Goal: Use online tool/utility: Utilize a website feature to perform a specific function

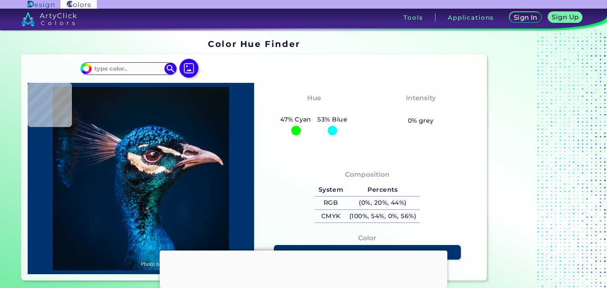
click at [215, 70] on div "#00bfff Acadia ◉ Acid Green ◉ Aero Blue ◉ Alabaster ◉ Albescent White ◉ Algae ◉…" at bounding box center [253, 168] width 465 height 226
click at [186, 66] on div at bounding box center [188, 69] width 25 height 20
type input "#051217"
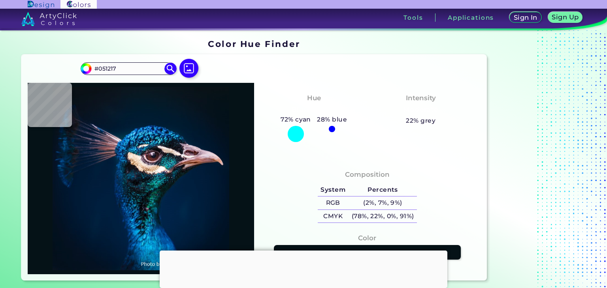
type input "#000000"
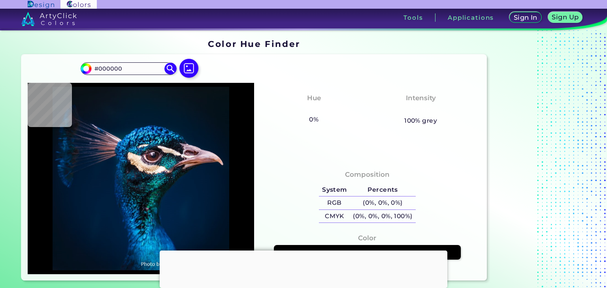
type input "#091217"
type input "#071218"
type input "#051218"
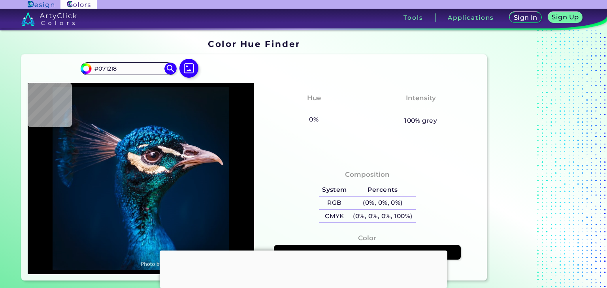
type input "#051218"
type input "#081319"
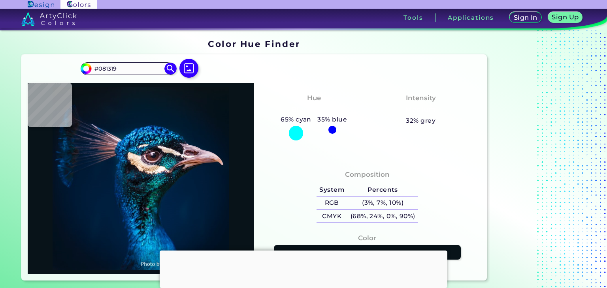
type input "#081219"
type input "#091117"
click at [192, 72] on label at bounding box center [188, 75] width 25 height 7
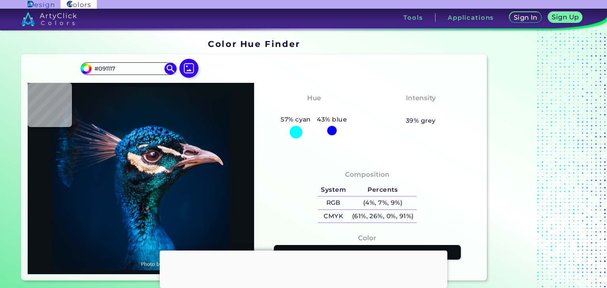
click at [0, 0] on input "file" at bounding box center [0, 0] width 0 height 0
type input "#c8bb96"
type input "#C8BB96"
type input "#f9e7c7"
type input "#F9E7C7"
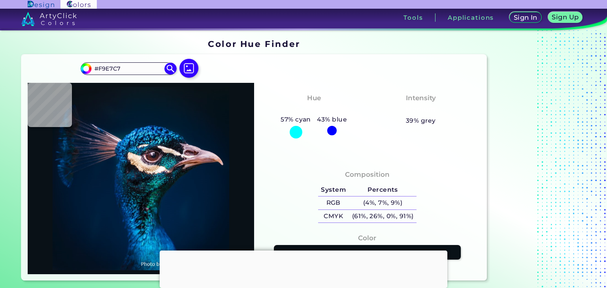
type input "#f9e7c6"
type input "#F9E7C6"
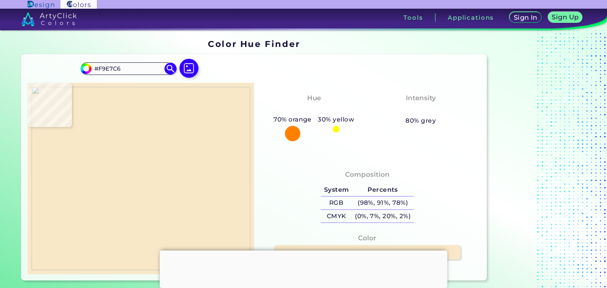
type input "#f9e8c8"
type input "#F9E8C8"
type input "#f5cec1"
type input "#F5CEC1"
type input "#c82a81"
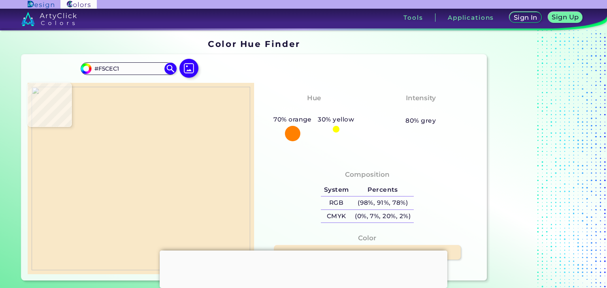
type input "#C82A81"
type input "#b32573"
type input "#B32573"
type input "#d72d8a"
type input "#D72D8A"
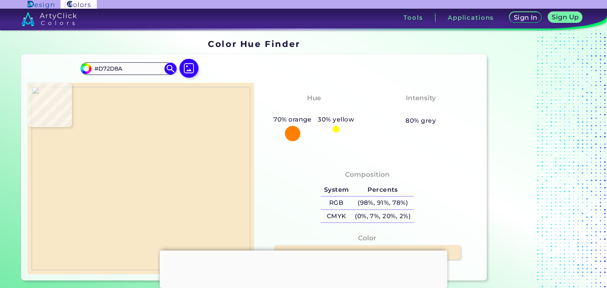
type input "#d92e8c"
type input "#D92E8C"
type input "#db2e8d"
type input "#DB2E8D"
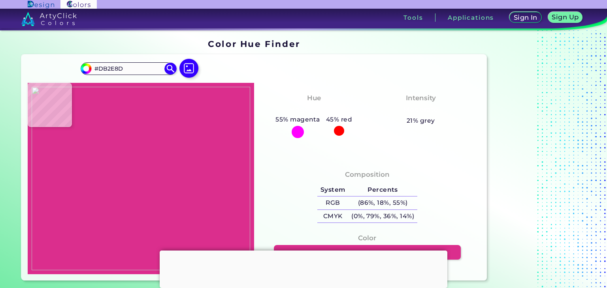
type input "#dc2e8e"
type input "#DC2E8E"
type input "#dd3891"
type input "#DD3891"
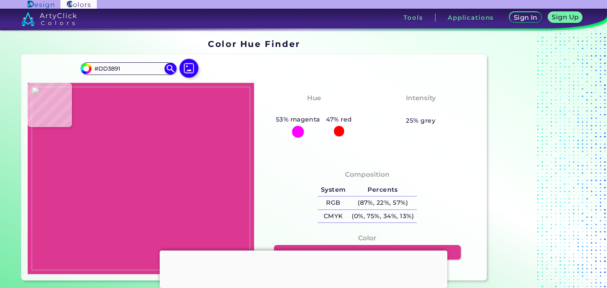
type input "#e980a9"
type input "#E980A9"
type input "#de3c92"
type input "#DE3C92"
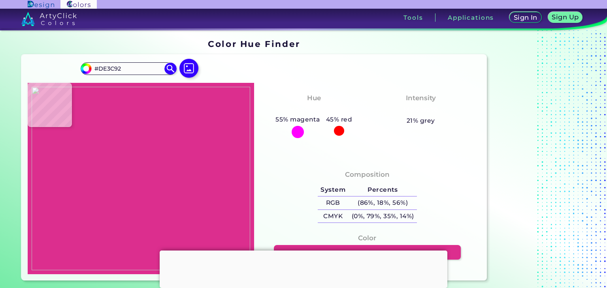
type input "#dc2e8e"
type input "#DC2E8E"
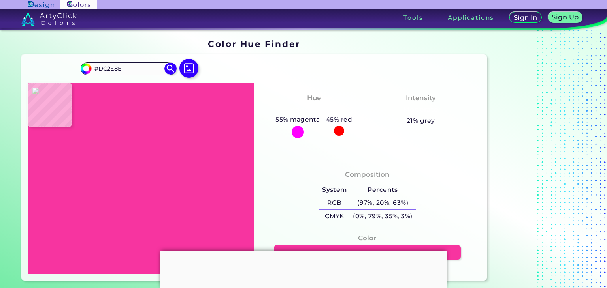
type input "#f734a0"
type input "#F734A0"
type input "#f9e8c9"
type input "#F9E8C9"
type input "#f9e7c6"
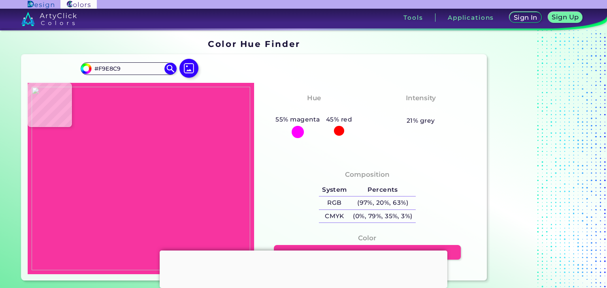
type input "#F9E7C6"
type input "#ecc88b"
type input "#ECC88B"
type input "#000000"
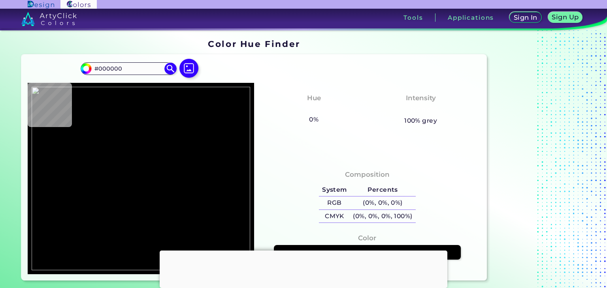
type input "#c8bb96"
type input "#C8BB96"
type input "#cead6c"
type input "#CEAD6C"
type input "#f9e9c9"
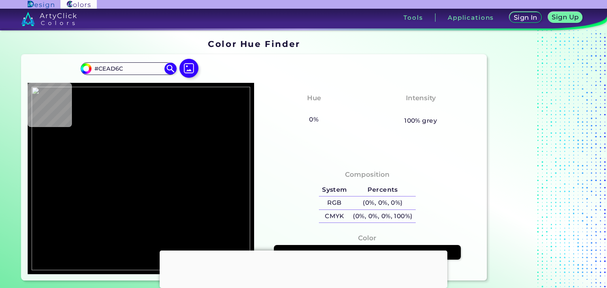
type input "#F9E9C9"
type input "#faeace"
type input "#FAEACE"
type input "#faebd1"
type input "#FAEBD1"
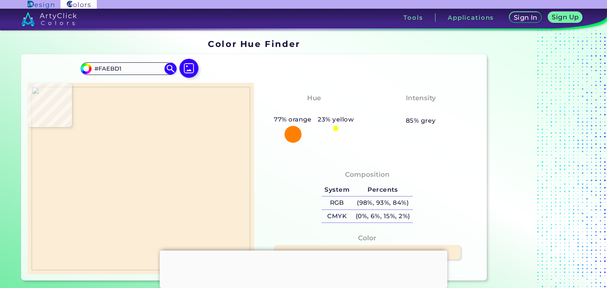
type input "#fbedd6"
type input "#FBEDD6"
type input "#f9e8c9"
type input "#F9E8C9"
type input "#f9e7c6"
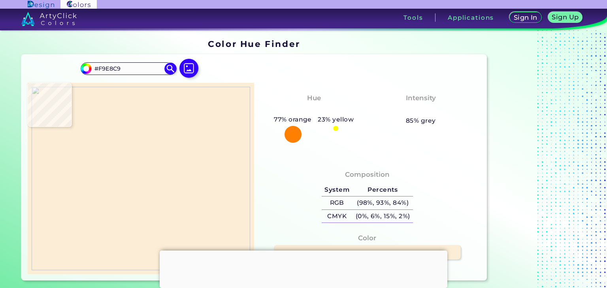
type input "#F9E7C6"
type input "#fbeed7"
type input "#FBEED7"
type input "#faedd5"
type input "#FAEDD5"
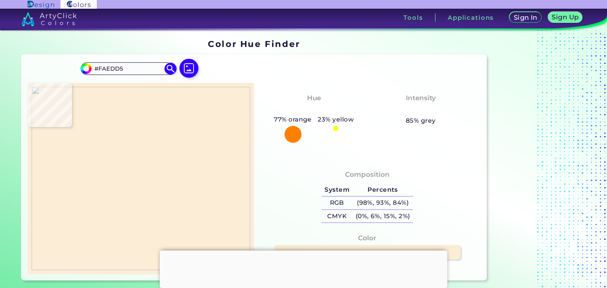
type input "#fbeed7"
type input "#FBEED7"
type input "#fbefd9"
type input "#FBEFD9"
type input "#fbefda"
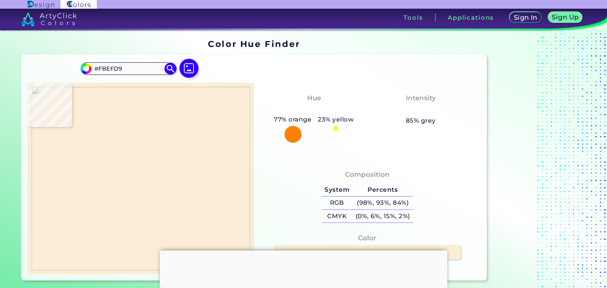
type input "#FBEFDA"
type input "#fbefd8"
type input "#FBEFD8"
type input "#fbeed7"
type input "#FBEED7"
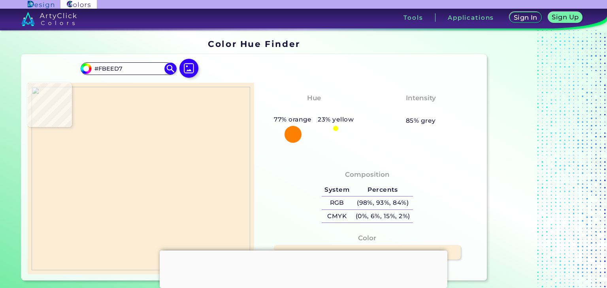
type input "#faebd1"
type input "#FAEBD1"
type input "#f9e9cc"
type input "#F9E9CC"
type input "#f9e7c8"
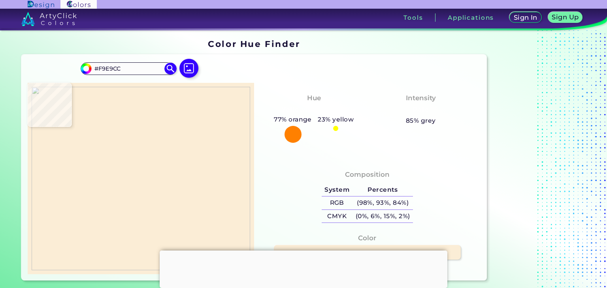
type input "#F9E7C8"
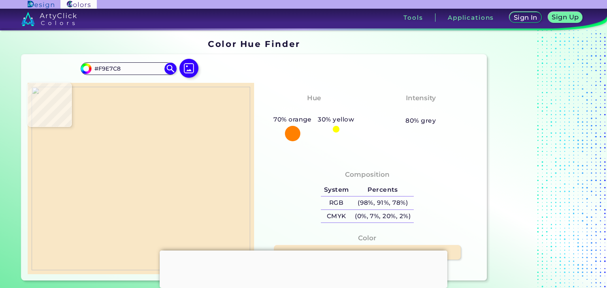
type input "#f9e7c6"
type input "#F9E7C6"
type input "#faebd1"
type input "#FAEBD1"
type input "#fbeed7"
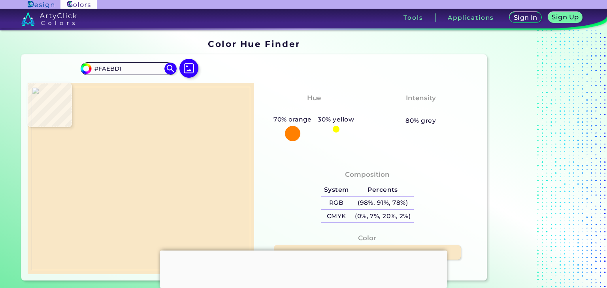
type input "#FBEED7"
type input "#fbeed8"
type input "#FBEED8"
type input "#fbefd9"
type input "#FBEFD9"
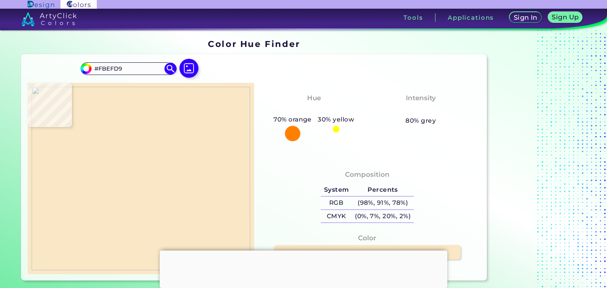
type input "#faedd5"
type input "#FAEDD5"
type input "#faeace"
type input "#FAEACE"
type input "#f6d4c2"
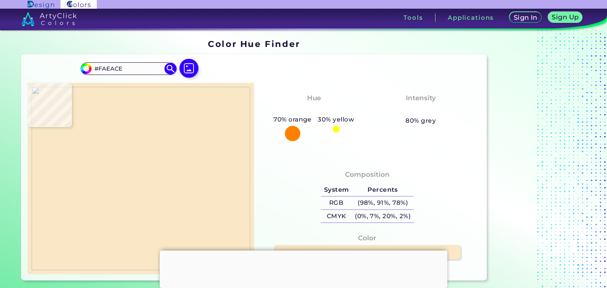
type input "#F6D4C2"
type input "#e775a4"
type input "#E775A4"
type input "#df4695"
type input "#DF4695"
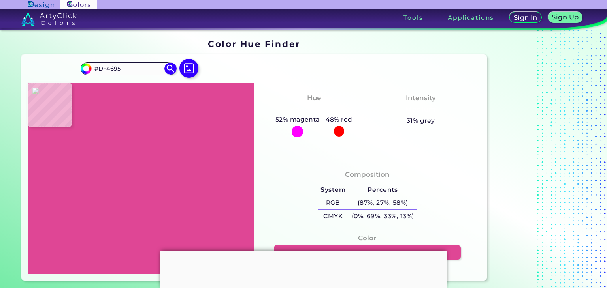
type input "#dc2e8e"
type input "#DC2E8E"
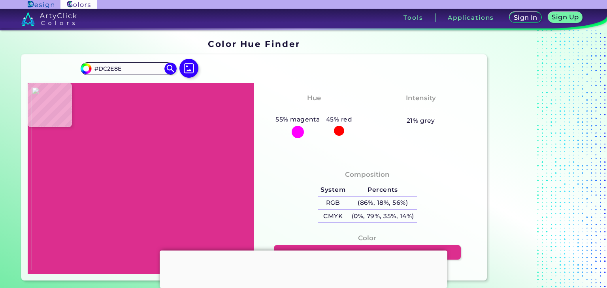
type input "#de2e8f"
type input "#DE2E8F"
type input "#f734a0"
type input "#F734A0"
type input "#f6349f"
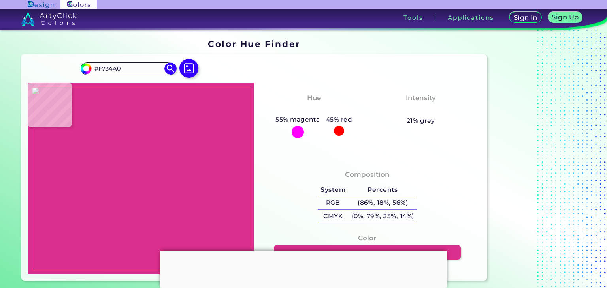
type input "#F6349F"
type input "#dc2e8e"
type input "#DC2E8E"
type input "#db2e8d"
type input "#DB2E8D"
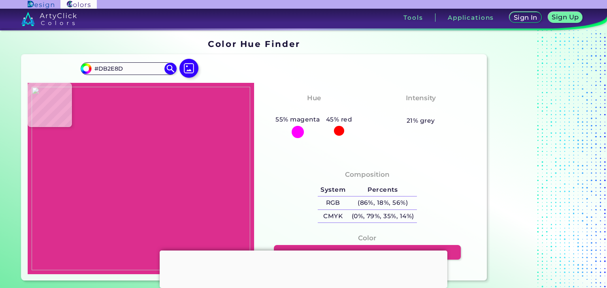
type input "#fae9ca"
type input "#FAE9CA"
type input "#faedd3"
type input "#FAEDD3"
type input "#fbefd9"
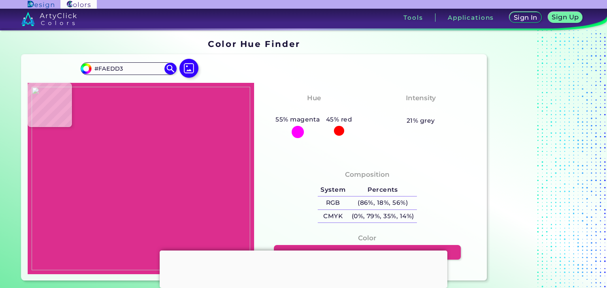
type input "#FBEFD9"
type input "#fbeed8"
type input "#FBEED8"
type input "#faecd2"
type input "#FAECD2"
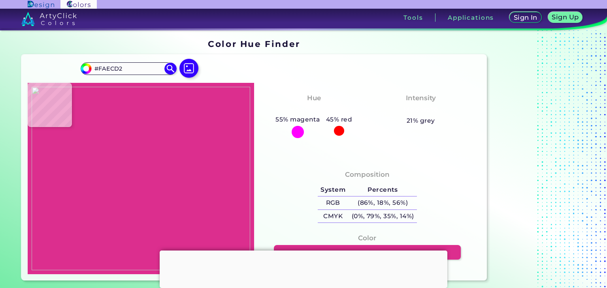
type input "#fae9cc"
type input "#FAE9CC"
type input "#f99b07"
type input "#F99B07"
type input "#c8ba93"
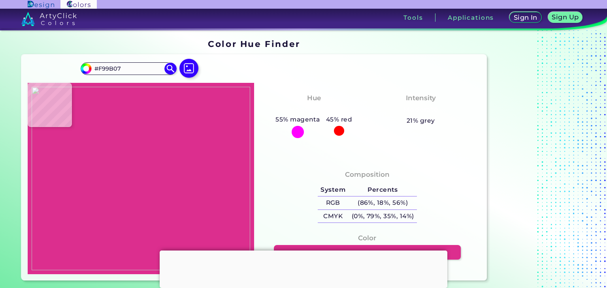
type input "#C8BA93"
type input "#c8bb96"
type input "#C8BB96"
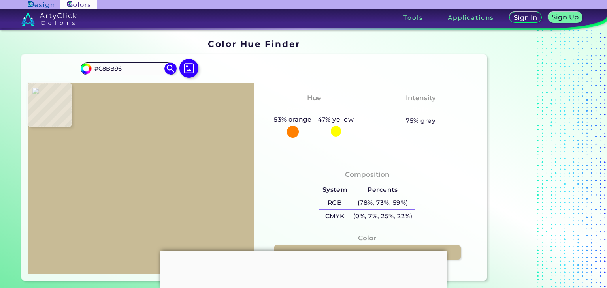
click at [190, 72] on div at bounding box center [188, 69] width 25 height 20
click at [187, 66] on div at bounding box center [188, 69] width 25 height 20
click at [188, 71] on div at bounding box center [188, 69] width 25 height 20
click at [189, 64] on div at bounding box center [188, 69] width 25 height 20
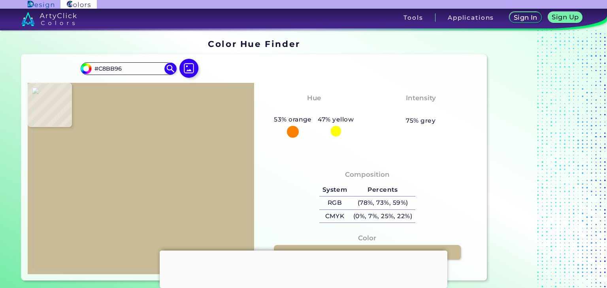
click at [200, 68] on div at bounding box center [188, 69] width 25 height 20
click at [184, 66] on div at bounding box center [188, 69] width 25 height 20
type input "#f89a04"
type input "#F89A04"
type input "#f6e5c4"
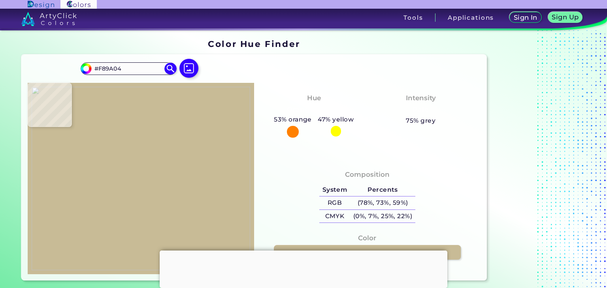
type input "#F6E5C4"
type input "#000000"
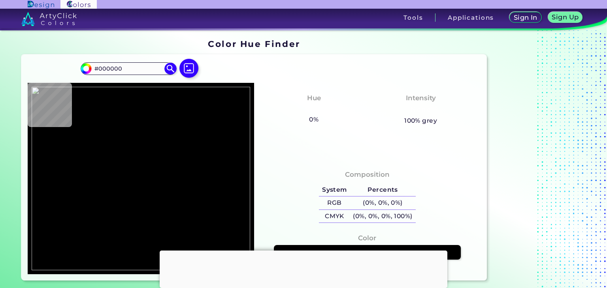
click at [307, 251] on div at bounding box center [304, 251] width 288 height 0
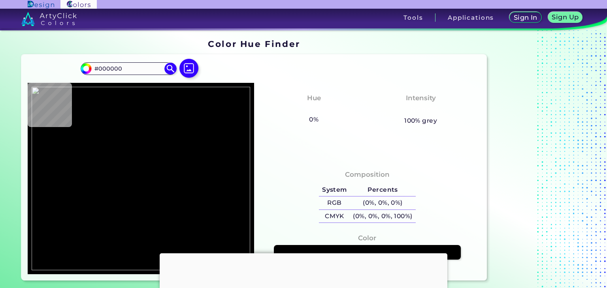
type input "#c8b991"
type input "#C8B991"
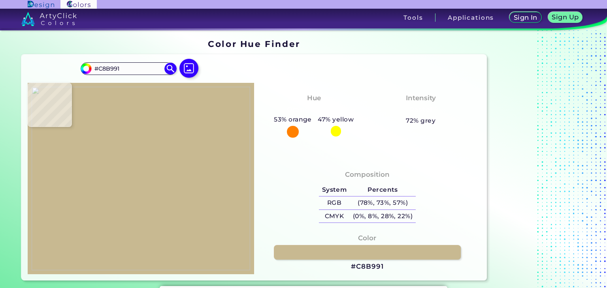
click at [190, 68] on div at bounding box center [188, 69] width 25 height 20
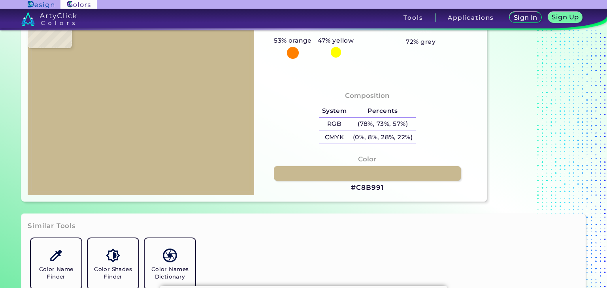
type input "#fbefd9"
type input "#FBEFD9"
type input "#f9e7c6"
type input "#F9E7C6"
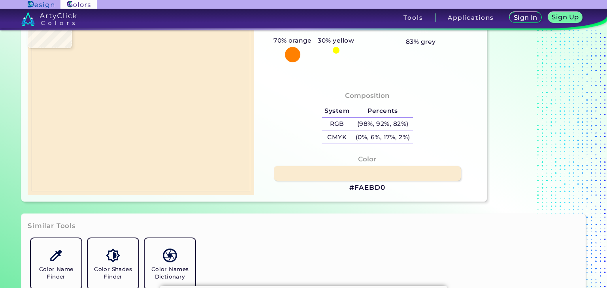
type input "#faeacd"
type input "#FAEACD"
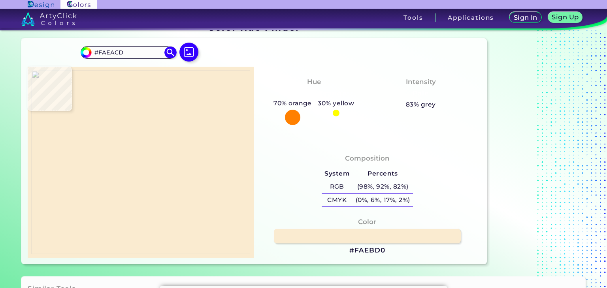
type input "#f9e7c7"
type input "#F9E7C7"
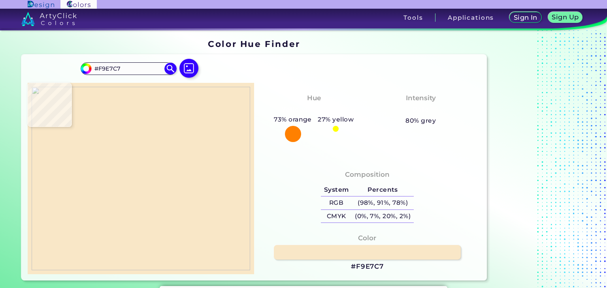
type input "#c8bb96"
type input "#C8BB96"
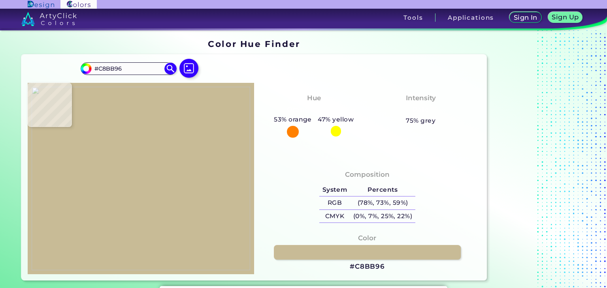
click at [189, 68] on div at bounding box center [188, 69] width 25 height 20
click at [168, 70] on img at bounding box center [171, 69] width 14 height 14
click at [189, 72] on div at bounding box center [188, 69] width 25 height 20
